Goal: Transaction & Acquisition: Purchase product/service

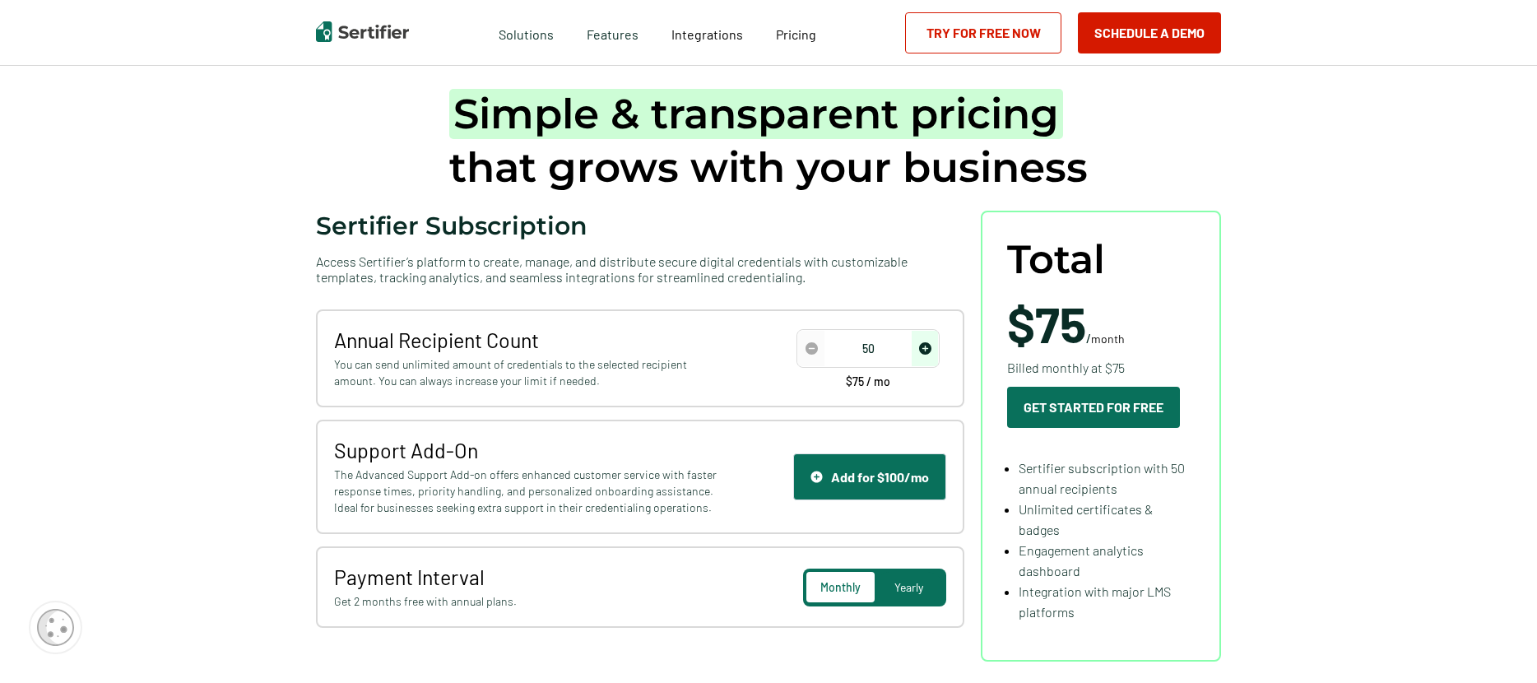
scroll to position [91, 0]
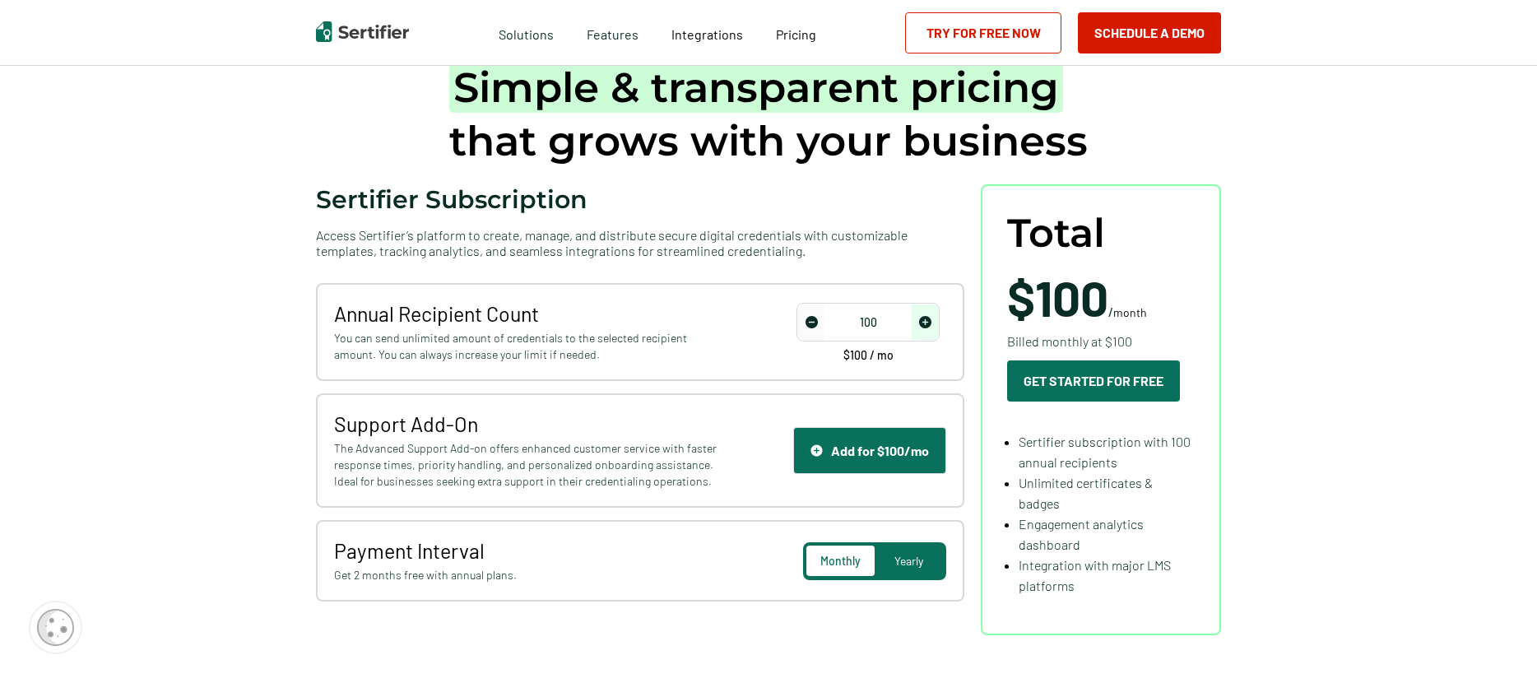
click at [927, 324] on img "increase number" at bounding box center [925, 322] width 12 height 12
click at [818, 452] on img "button" at bounding box center [816, 450] width 12 height 12
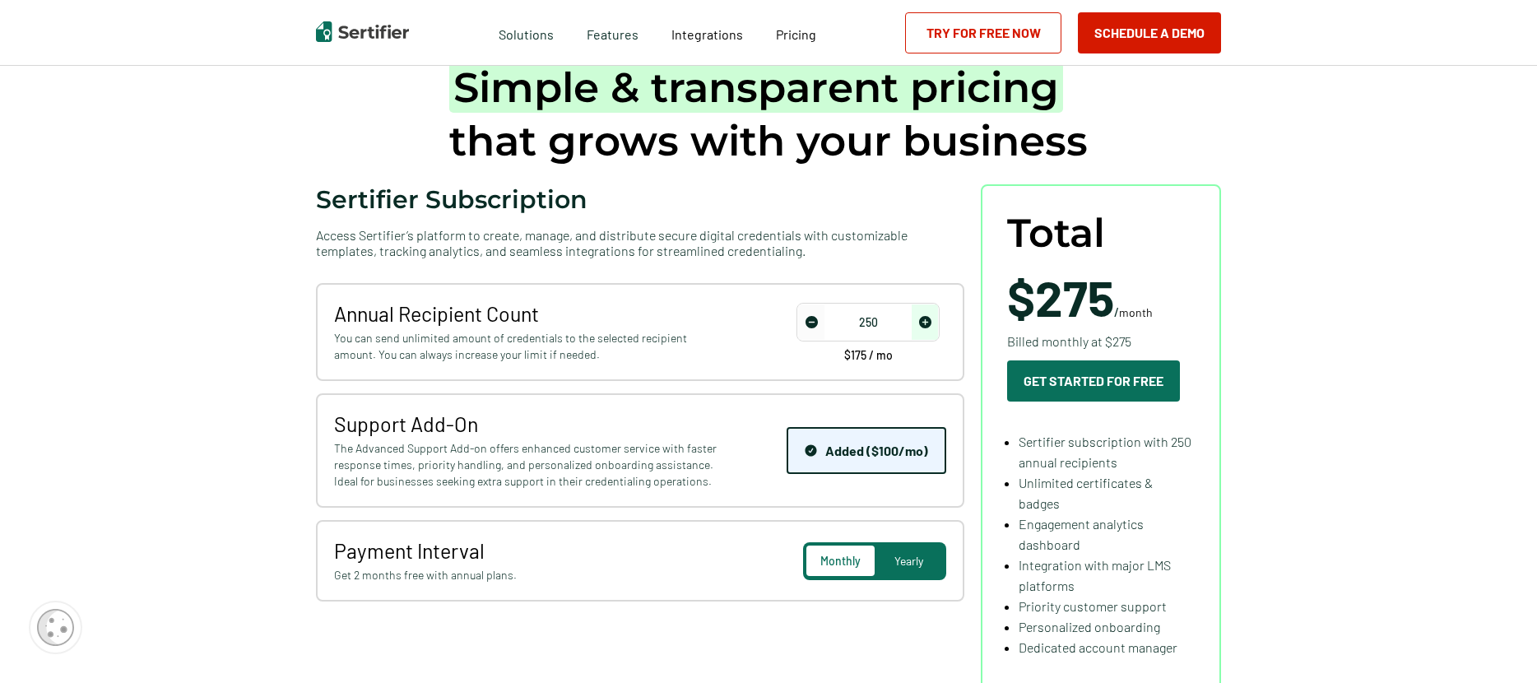
click at [817, 452] on img "button" at bounding box center [811, 450] width 12 height 12
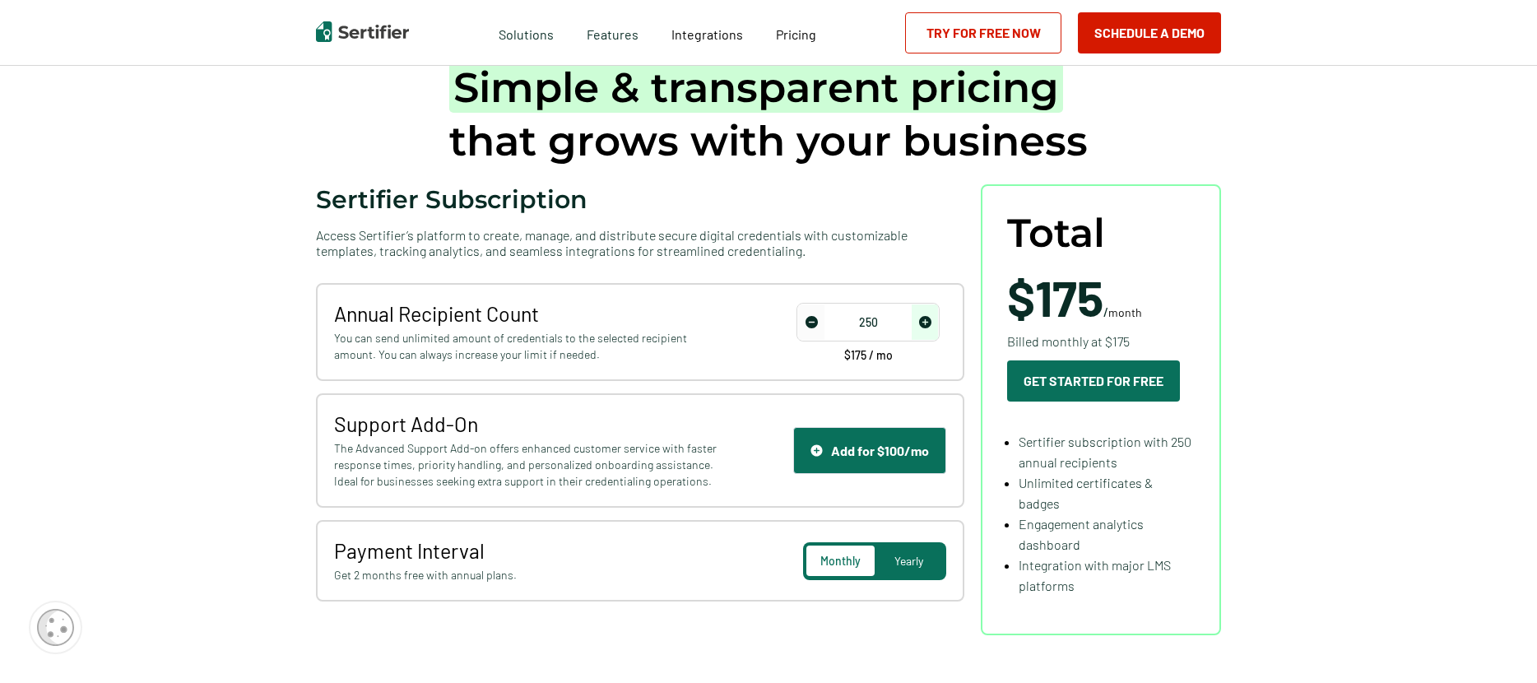
click at [916, 559] on span "Yearly" at bounding box center [908, 561] width 29 height 14
click at [833, 563] on span "Monthly" at bounding box center [840, 561] width 39 height 14
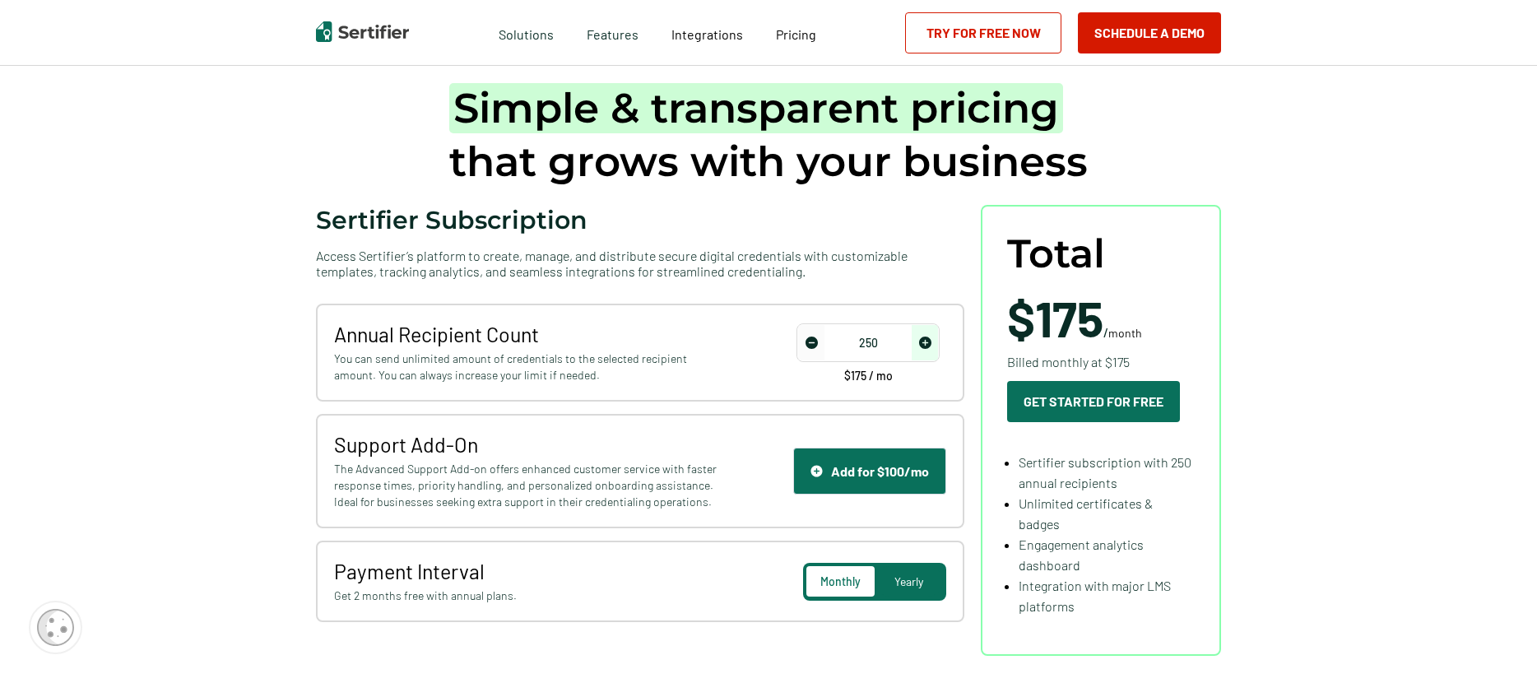
scroll to position [70, 0]
click at [809, 343] on img "decrease number" at bounding box center [811, 343] width 12 height 12
type input "50"
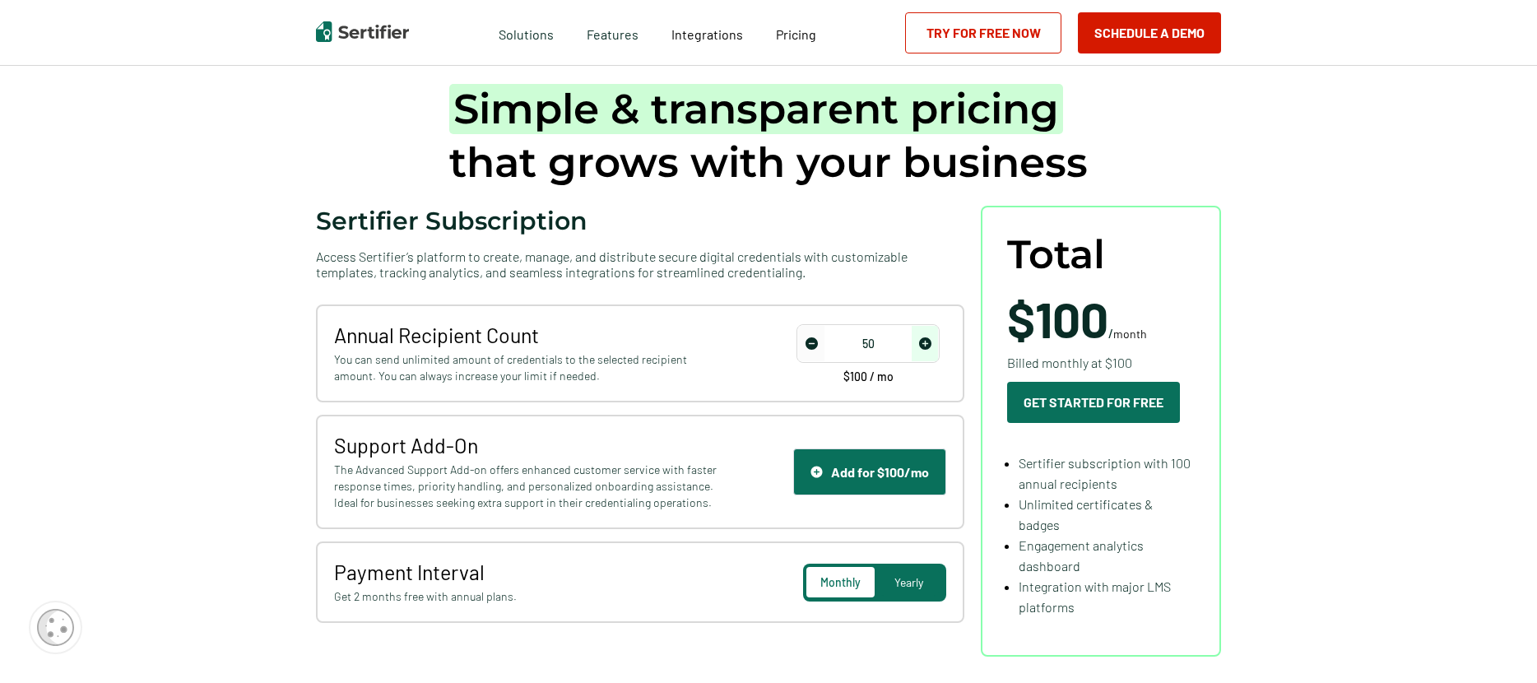
click at [809, 343] on img "decrease number" at bounding box center [811, 343] width 12 height 12
